Goal: Information Seeking & Learning: Learn about a topic

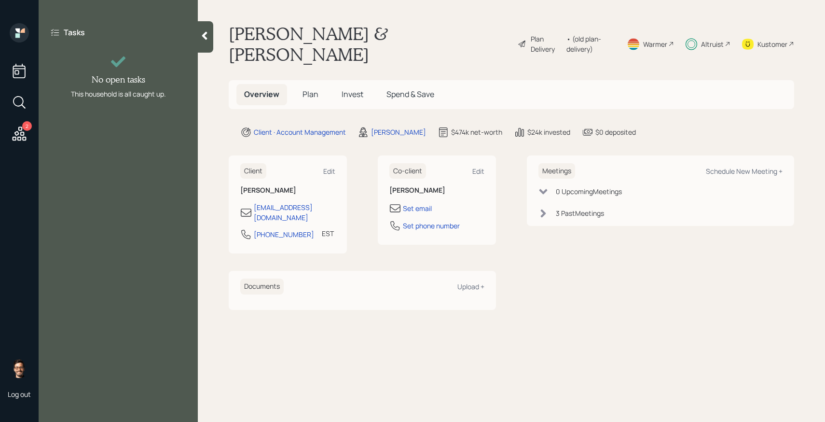
click at [346, 84] on h5 "Invest" at bounding box center [352, 94] width 37 height 21
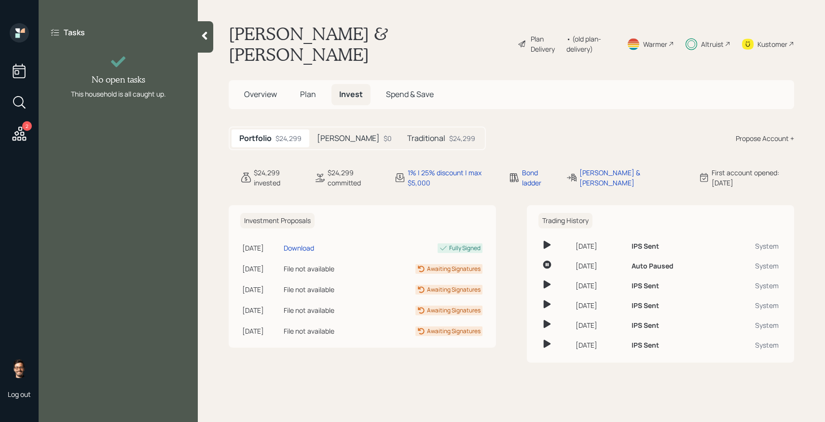
click at [346, 129] on div "[PERSON_NAME] $0" at bounding box center [354, 138] width 90 height 18
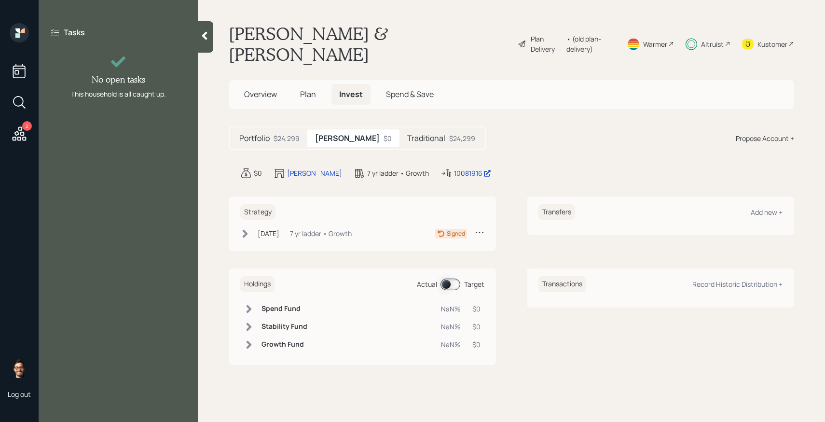
click at [407, 134] on h5 "Traditional" at bounding box center [426, 138] width 38 height 9
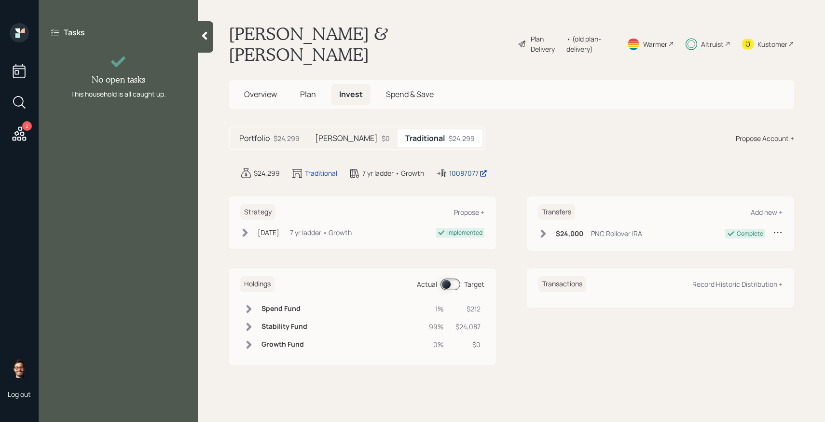
click at [452, 276] on div "Holdings Actual Target" at bounding box center [362, 284] width 244 height 16
click at [452, 278] on span at bounding box center [450, 284] width 20 height 12
click at [266, 322] on h6 "Bond Ladder" at bounding box center [282, 326] width 42 height 8
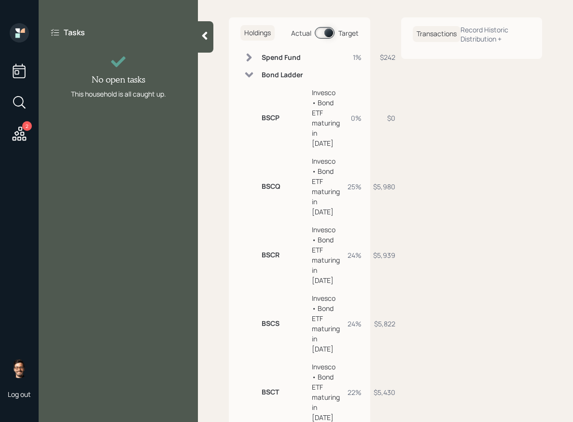
scroll to position [298, 0]
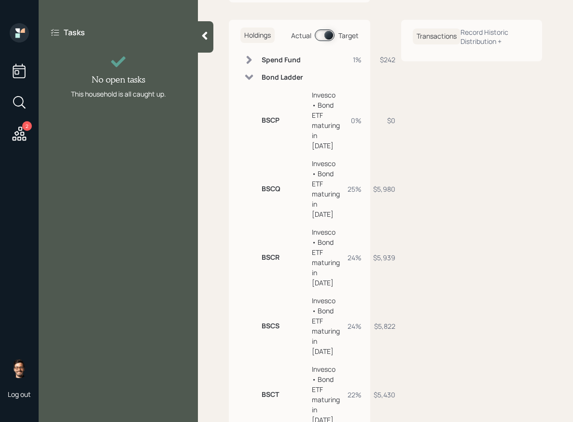
click at [324, 38] on span at bounding box center [324, 35] width 20 height 12
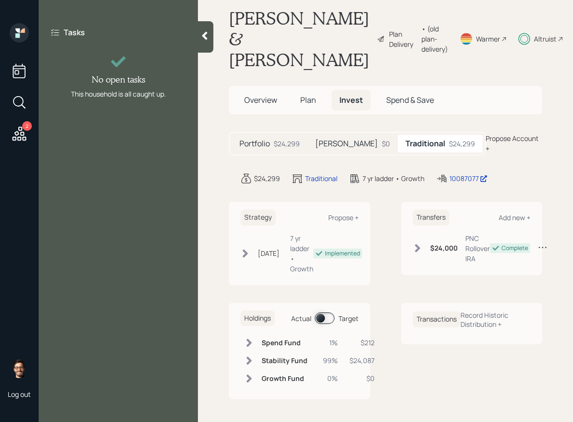
click at [266, 357] on h6 "Stability Fund" at bounding box center [284, 360] width 46 height 8
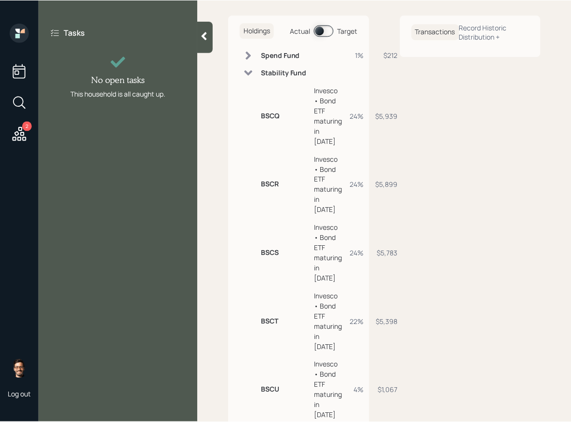
scroll to position [289, 0]
